Goal: Navigation & Orientation: Understand site structure

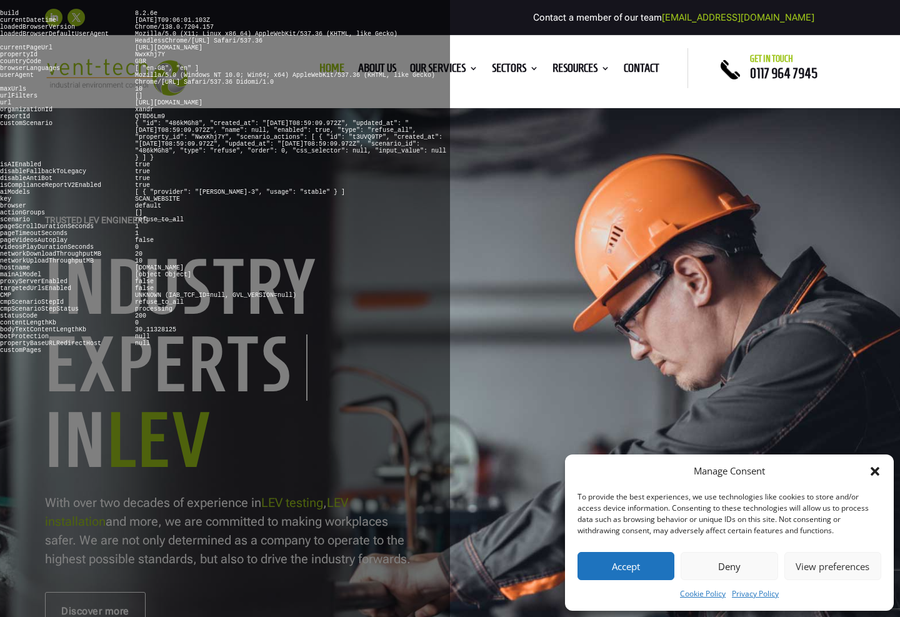
click at [729, 565] on button "Deny" at bounding box center [728, 566] width 97 height 28
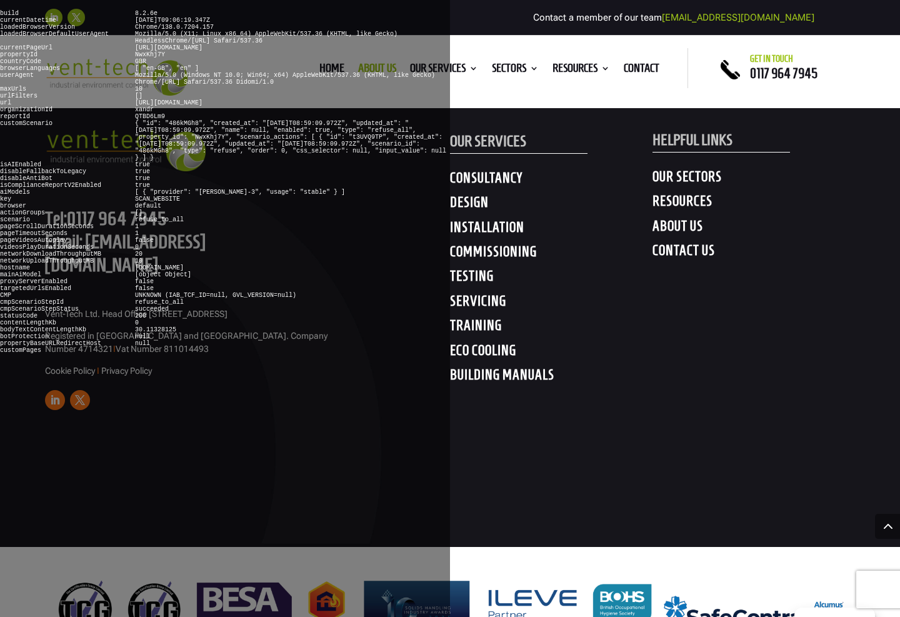
scroll to position [4158, 0]
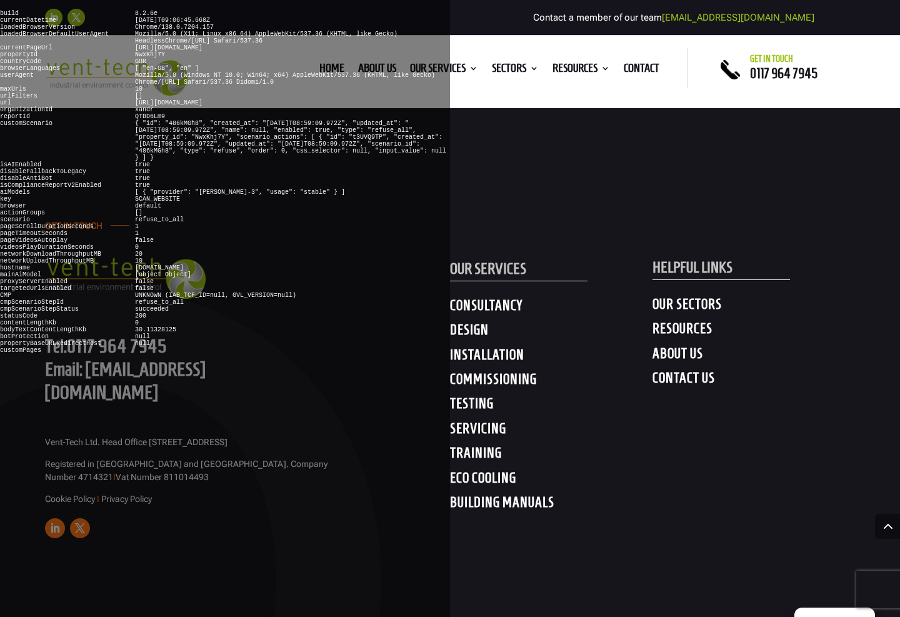
scroll to position [2421, 0]
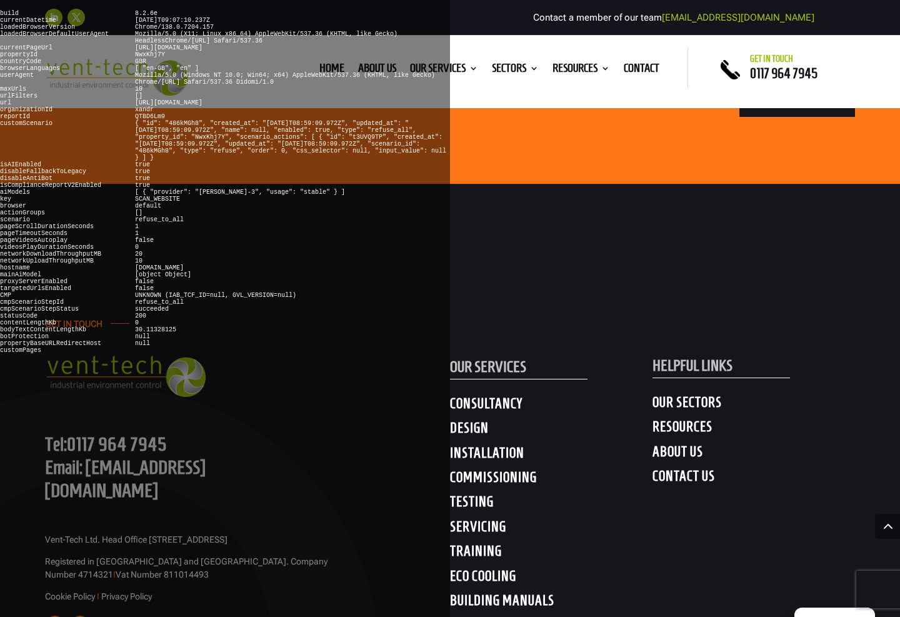
scroll to position [3252, 0]
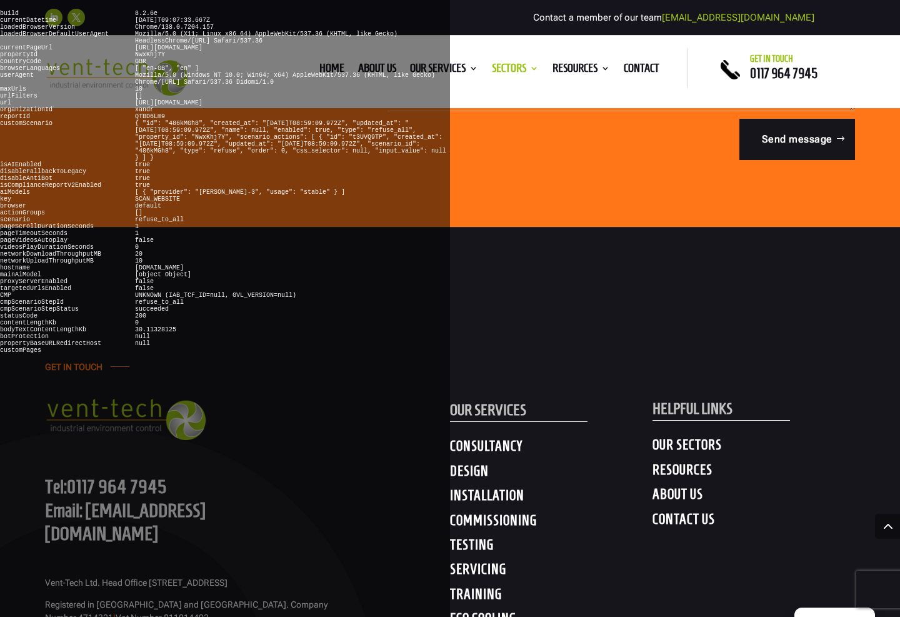
scroll to position [3312, 0]
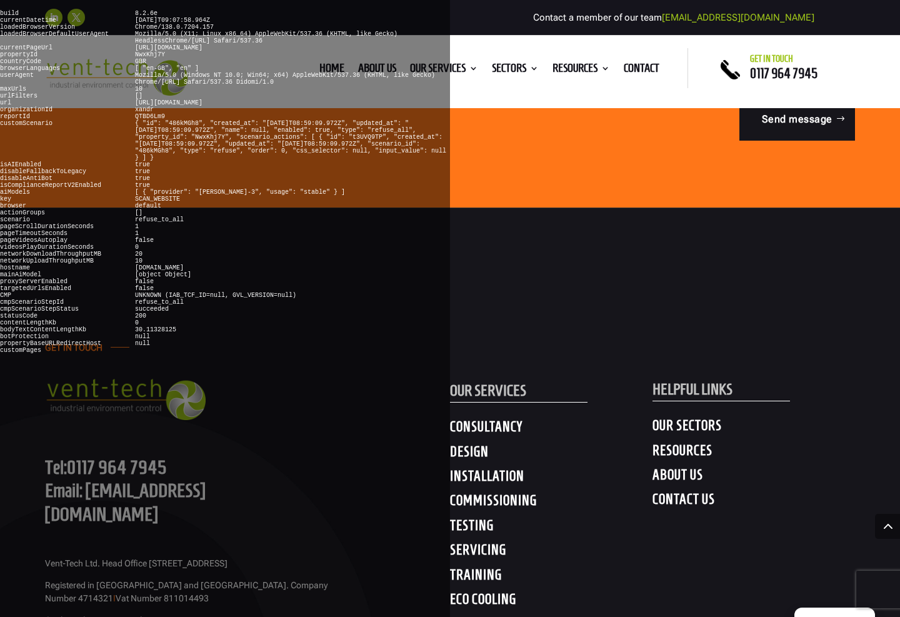
scroll to position [6646, 0]
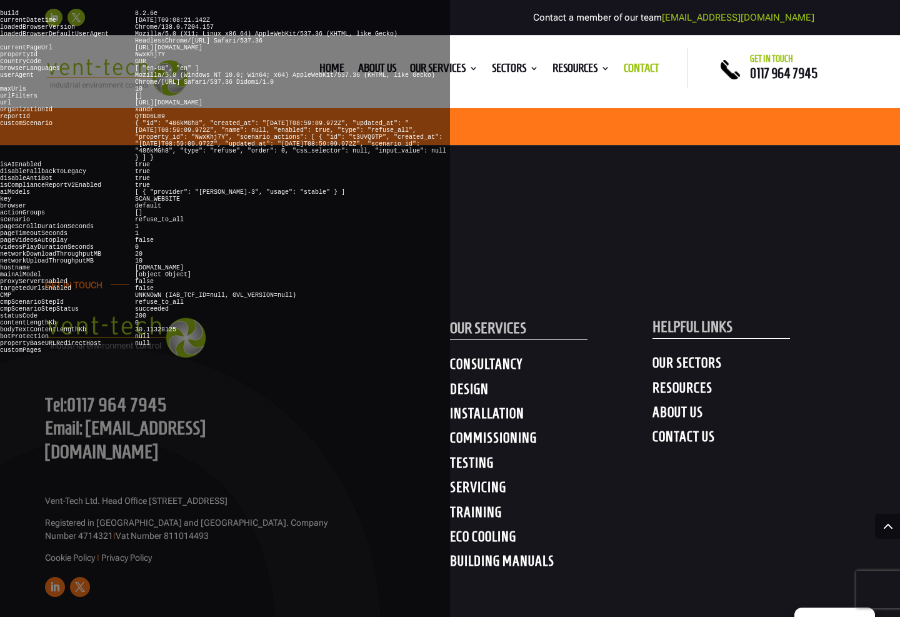
scroll to position [2105, 0]
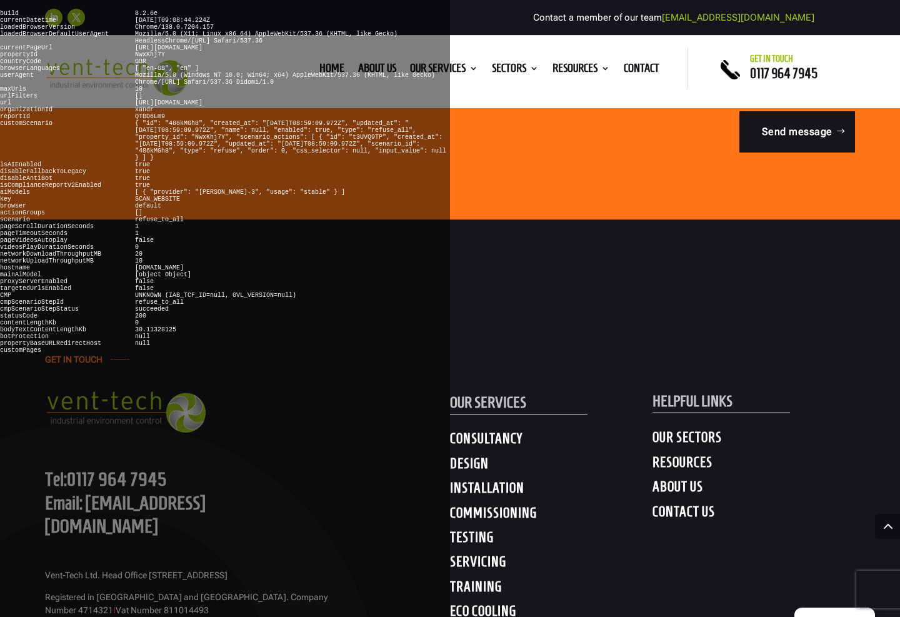
scroll to position [3679, 0]
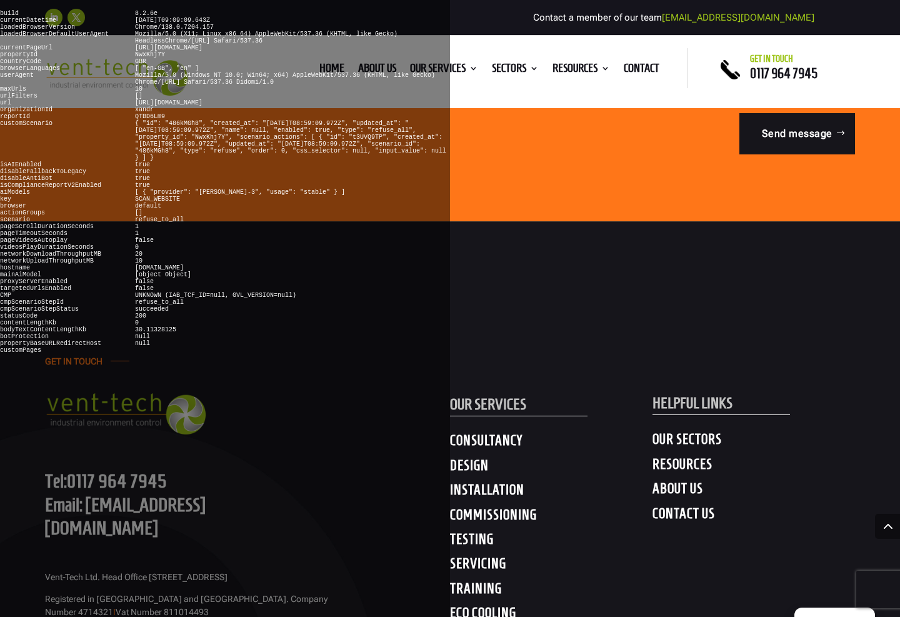
scroll to position [5535, 0]
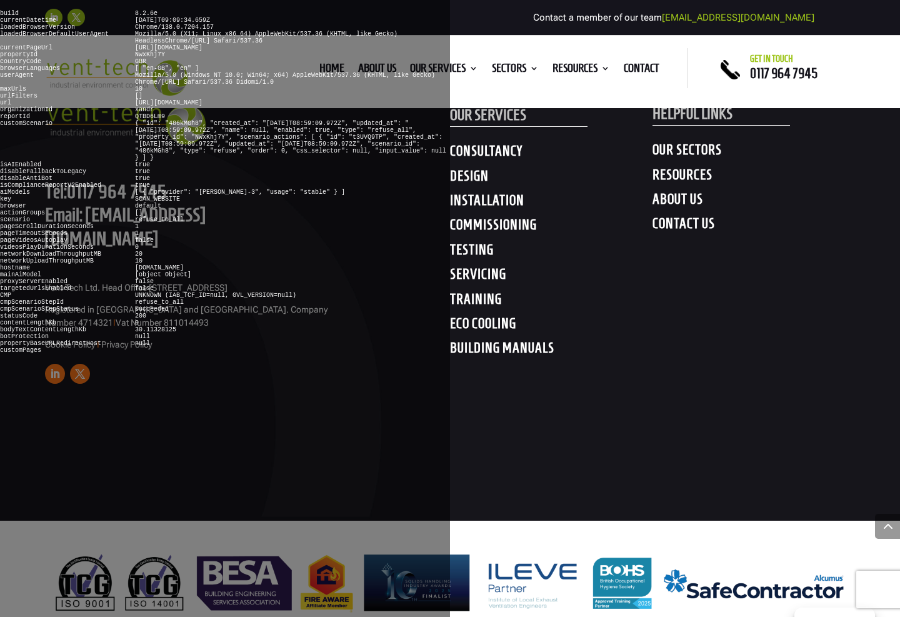
scroll to position [3766, 0]
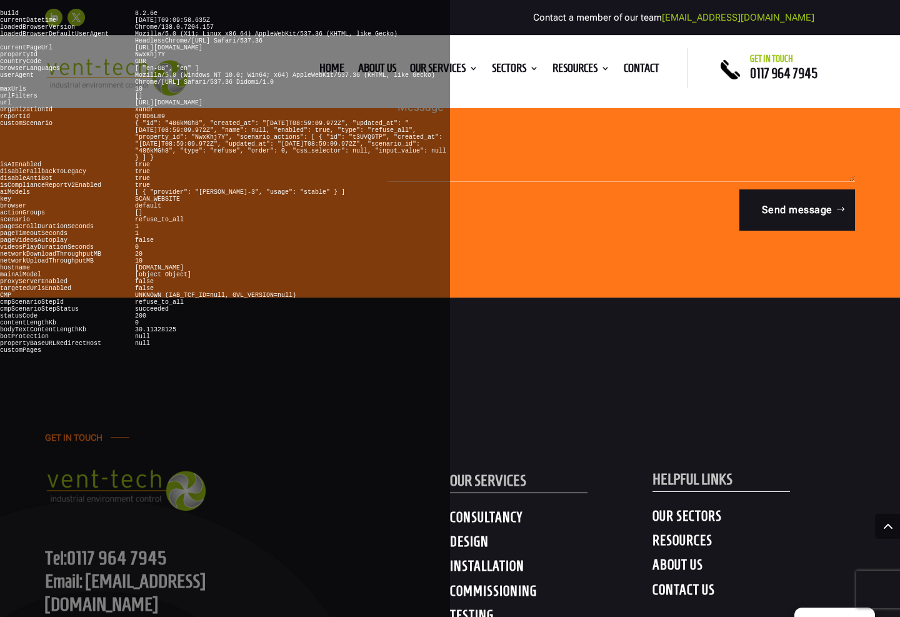
scroll to position [3757, 0]
